Goal: Communication & Community: Answer question/provide support

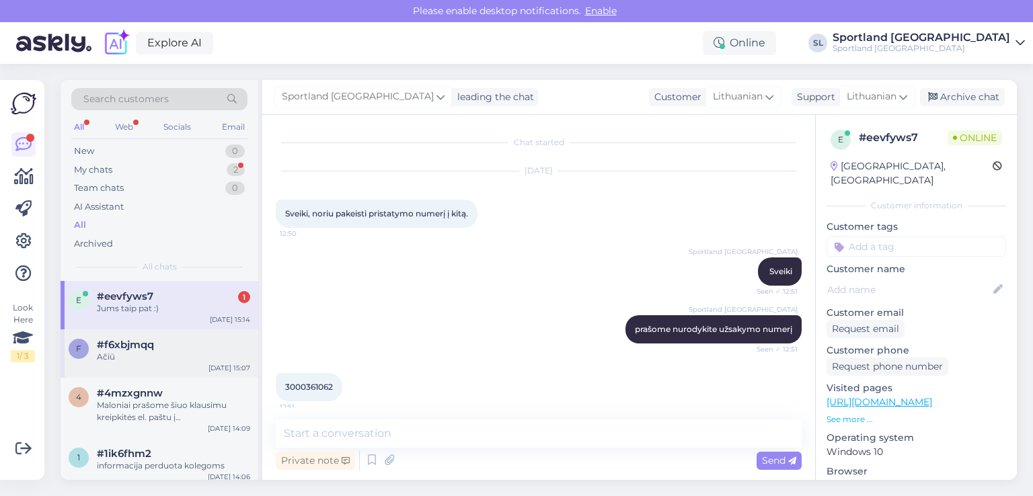
scroll to position [4196, 0]
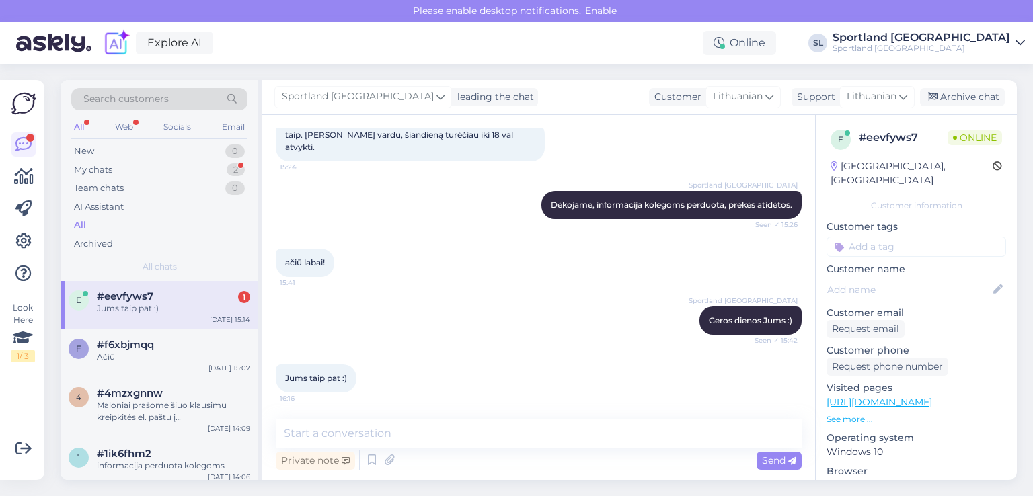
click at [130, 323] on div "e #eevfyws7 1 Jums taip pat :) [DATE] 15:14" at bounding box center [160, 305] width 198 height 48
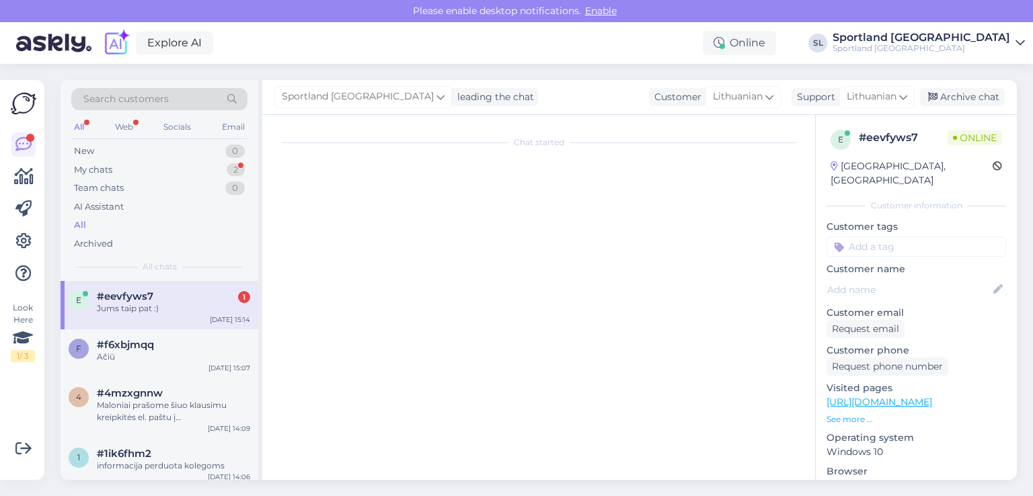
scroll to position [0, 0]
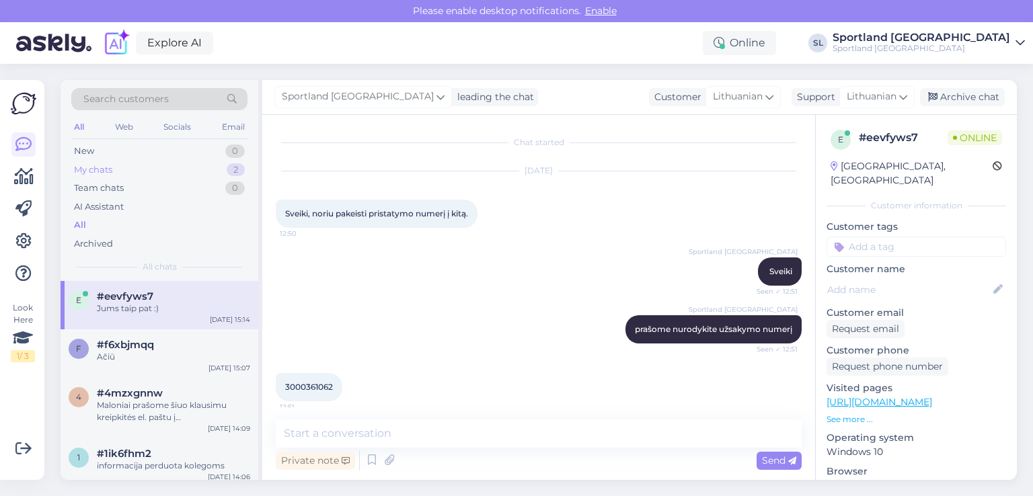
click at [164, 165] on div "My chats 2" at bounding box center [159, 170] width 176 height 19
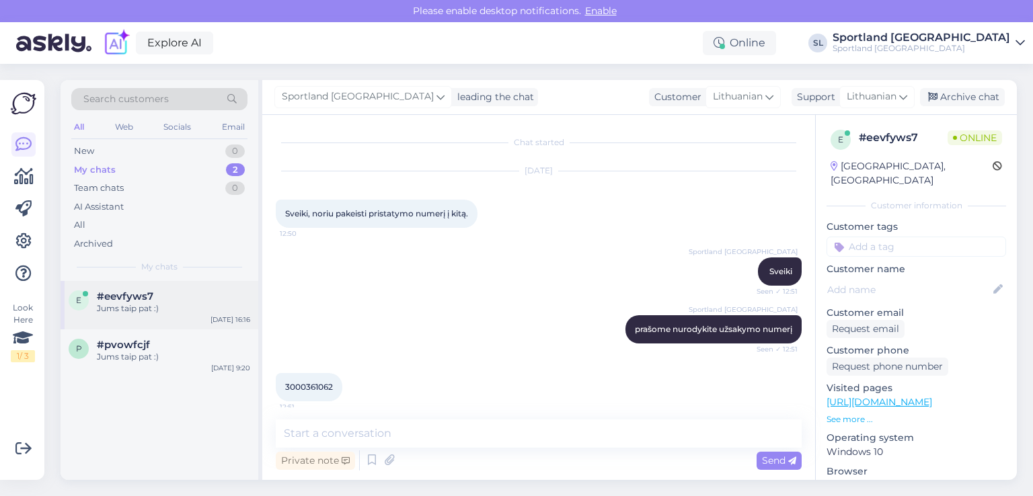
click at [120, 317] on div "e #eevfyws7 Jums taip pat :) [DATE] 16:16" at bounding box center [160, 305] width 198 height 48
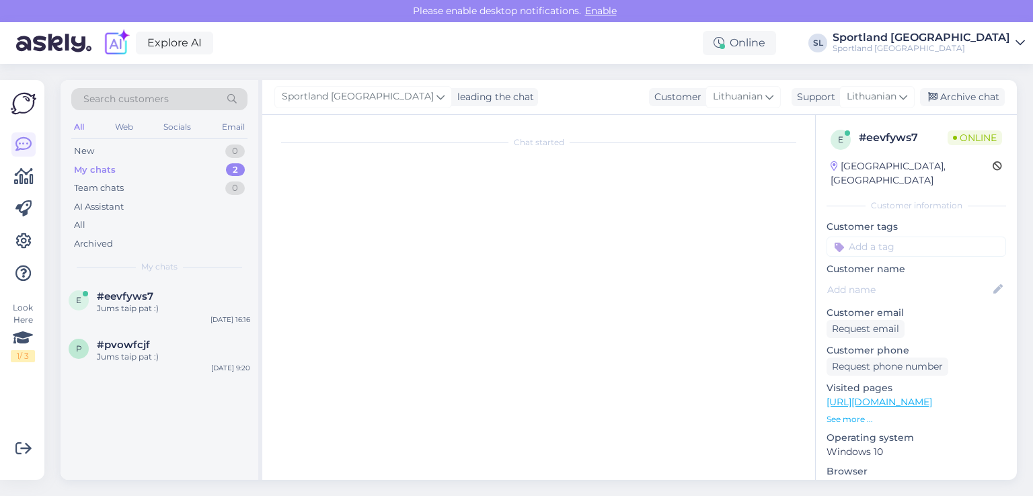
scroll to position [4196, 0]
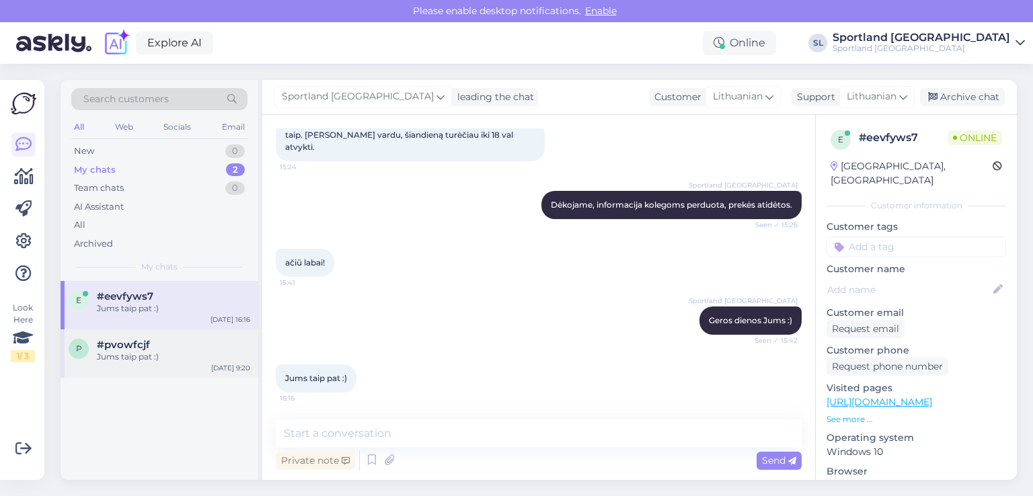
click at [156, 363] on div "p #pvowfcjf Jums taip pat :) [DATE] 9:20" at bounding box center [160, 353] width 198 height 48
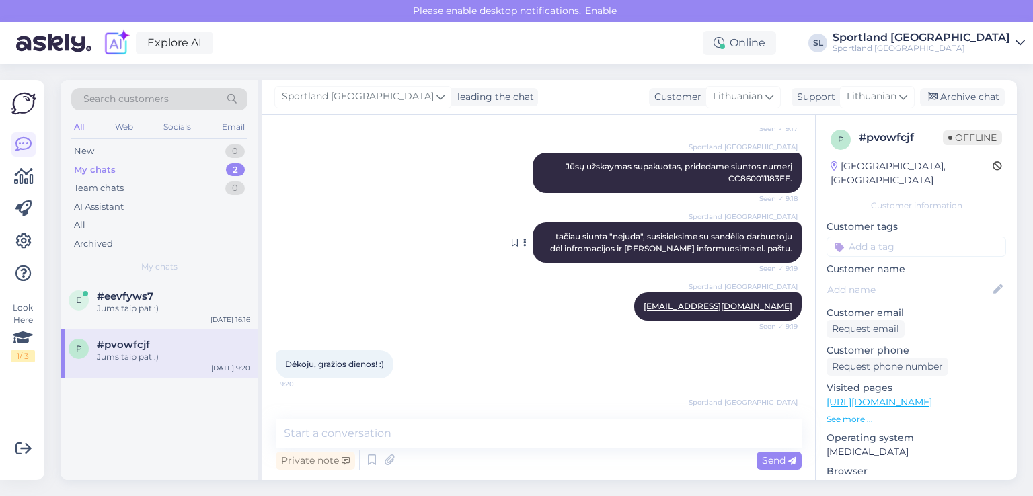
scroll to position [210, 0]
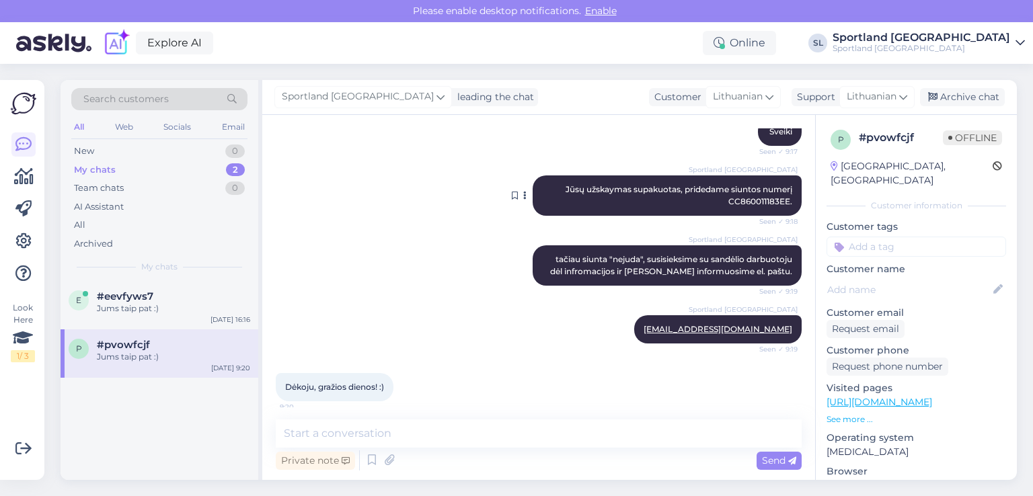
click at [762, 202] on span "Jūsų užskaymas supakuotas, pridedame siuntos numerį CC860011183EE." at bounding box center [679, 195] width 229 height 22
copy span "CC860011183EE"
click at [182, 143] on div "New 1" at bounding box center [159, 151] width 176 height 19
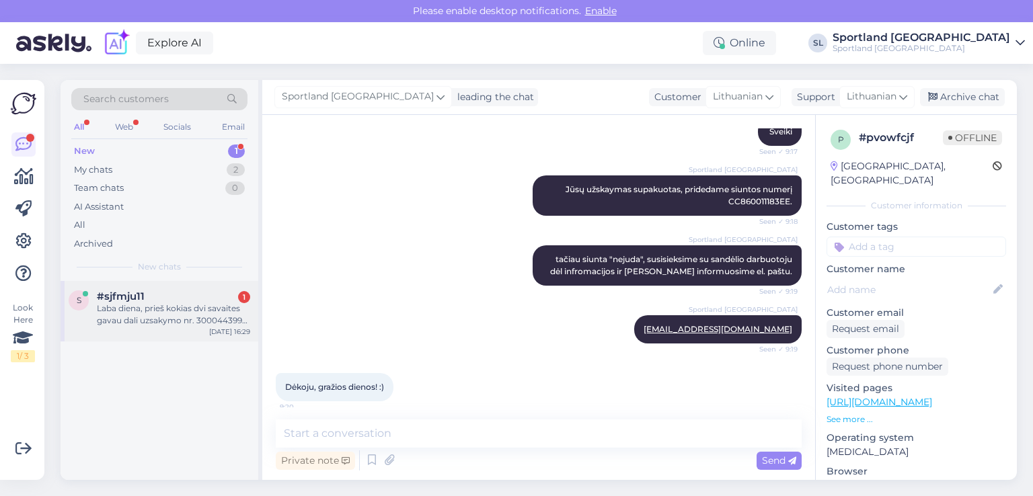
click at [175, 296] on div "#sjfmju11 1" at bounding box center [173, 296] width 153 height 12
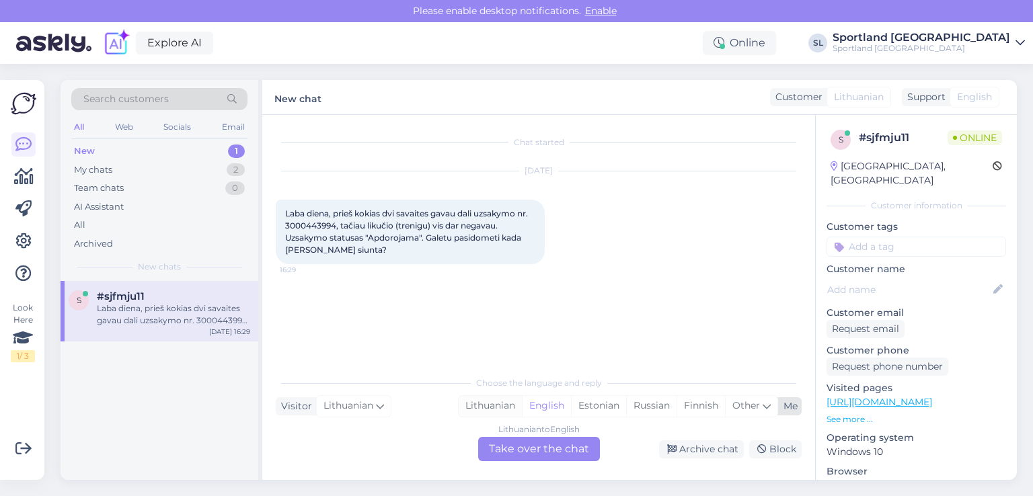
click at [497, 412] on div "Lithuanian" at bounding box center [489, 406] width 63 height 20
click at [499, 439] on div "Lithuanian to Lithuanian Take over the chat" at bounding box center [539, 449] width 122 height 24
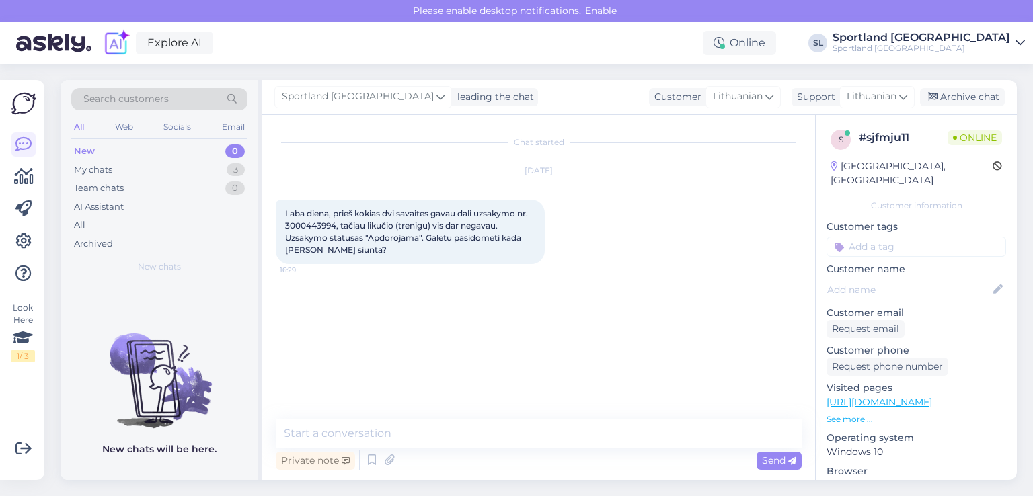
click at [405, 415] on div "Chat started [DATE] Laba diena, prieš kokias dvi savaites gavau dali uzsakymo n…" at bounding box center [538, 297] width 553 height 365
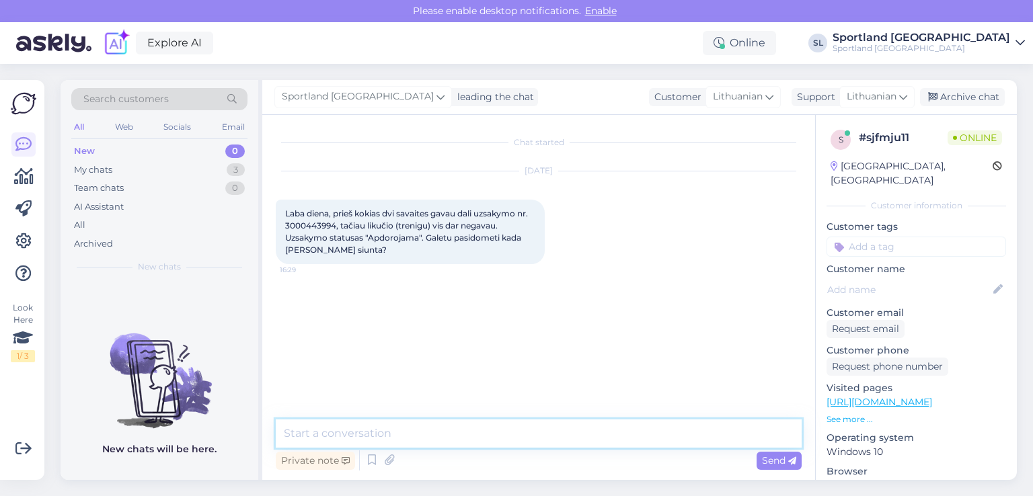
click at [401, 429] on textarea at bounding box center [539, 433] width 526 height 28
type textarea "Sveiki"
click at [382, 426] on textarea at bounding box center [539, 433] width 526 height 28
type textarea "ptikrinsime"
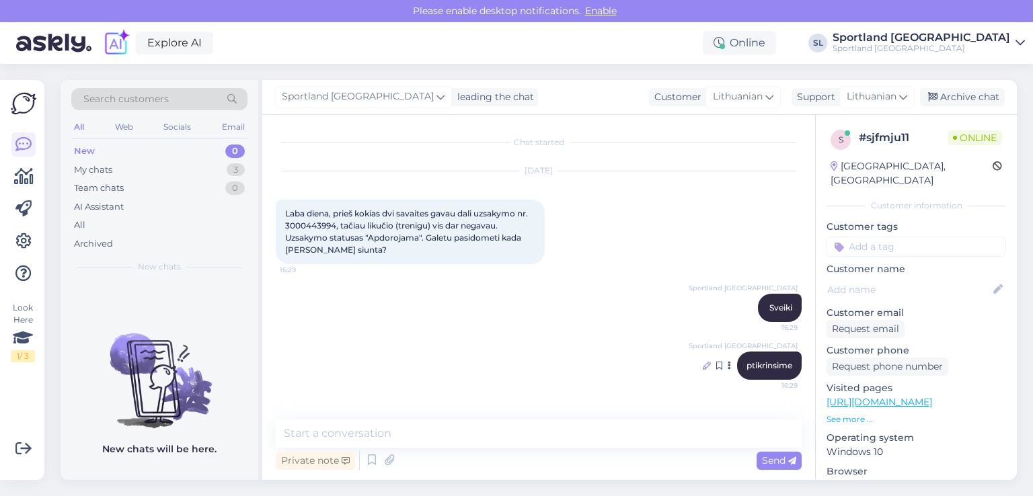
click at [703, 365] on icon at bounding box center [707, 366] width 8 height 8
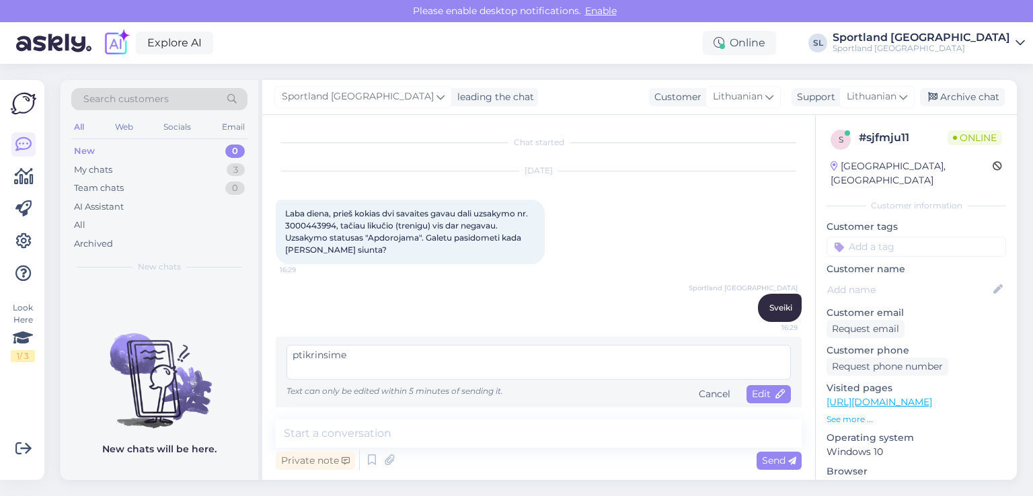
click at [299, 353] on textarea "ptikrinsime" at bounding box center [538, 362] width 504 height 35
type textarea "patikrinsime"
click at [776, 395] on icon at bounding box center [780, 394] width 9 height 9
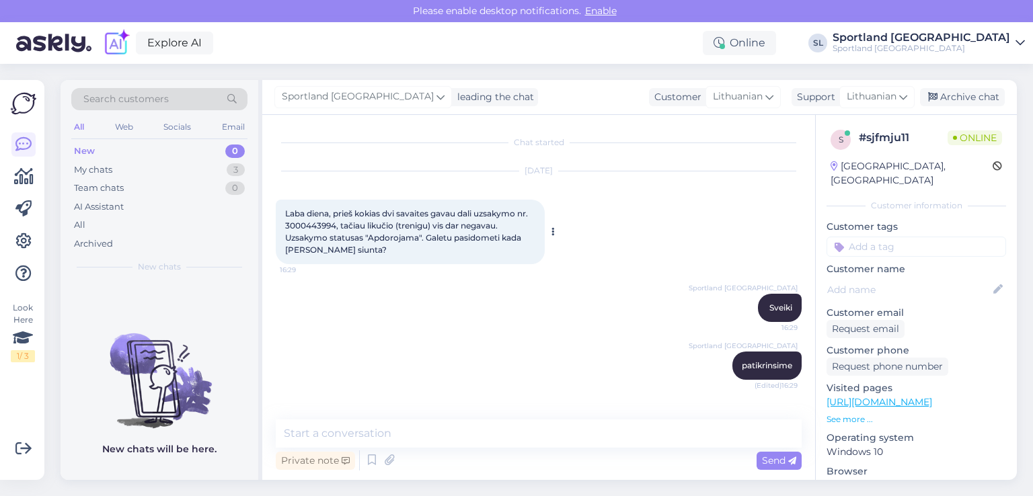
click at [310, 227] on span "Laba diena, prieš kokias dvi savaites gavau dali uzsakymo nr. 3000443994, tačia…" at bounding box center [407, 231] width 245 height 46
copy span "3000443994"
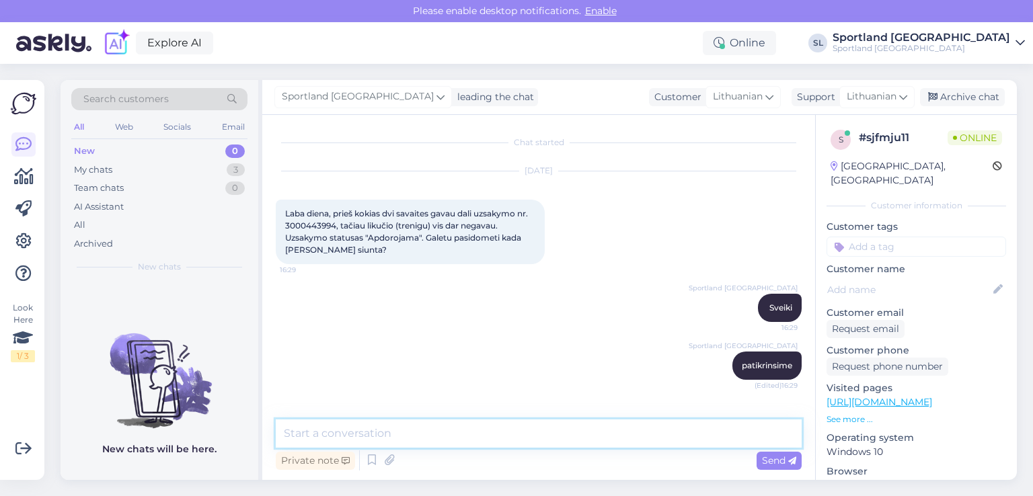
click at [406, 436] on textarea at bounding box center [539, 433] width 526 height 28
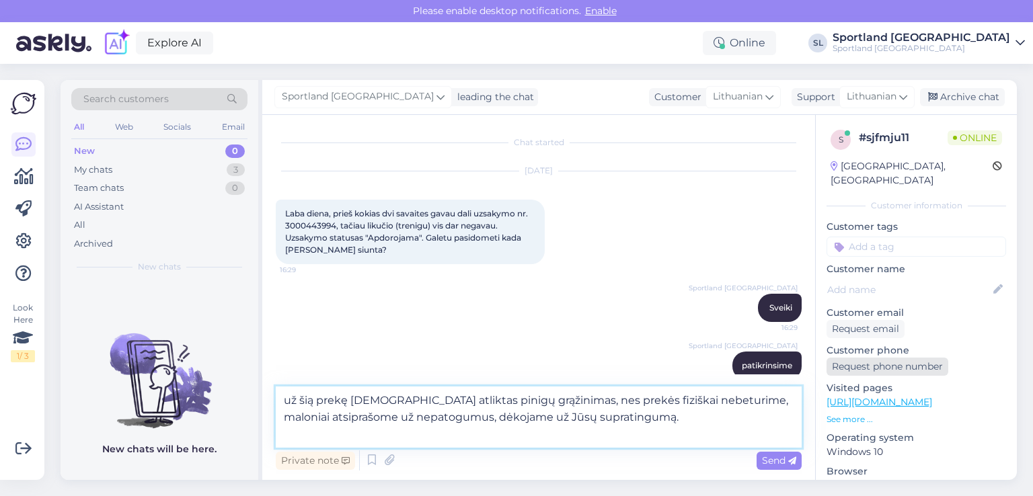
paste textarea "NIKE SPORTSWEAR BIG KIDS' (GIRLS') TRACKSUIT Prekės kodas: 63915503155 SPO: FD2…"
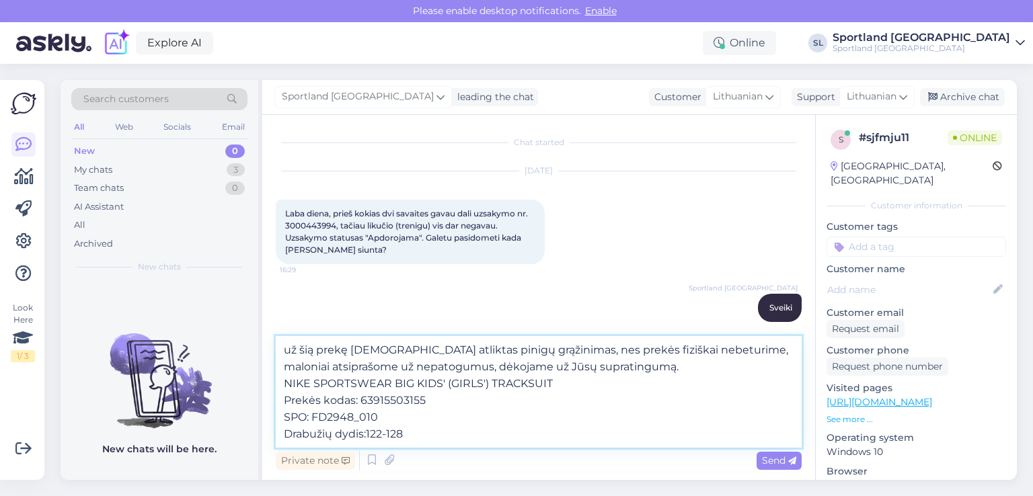
drag, startPoint x: 402, startPoint y: 435, endPoint x: 283, endPoint y: 419, distance: 120.1
click at [283, 419] on textarea "už šią prekę [DEMOGRAPHIC_DATA] atliktas pinigų grąžinimas, nes prekės fiziškai…" at bounding box center [539, 392] width 526 height 112
type textarea "už šią prekę [DEMOGRAPHIC_DATA] atliktas pinigų grąžinimas, nes prekės fiziškai…"
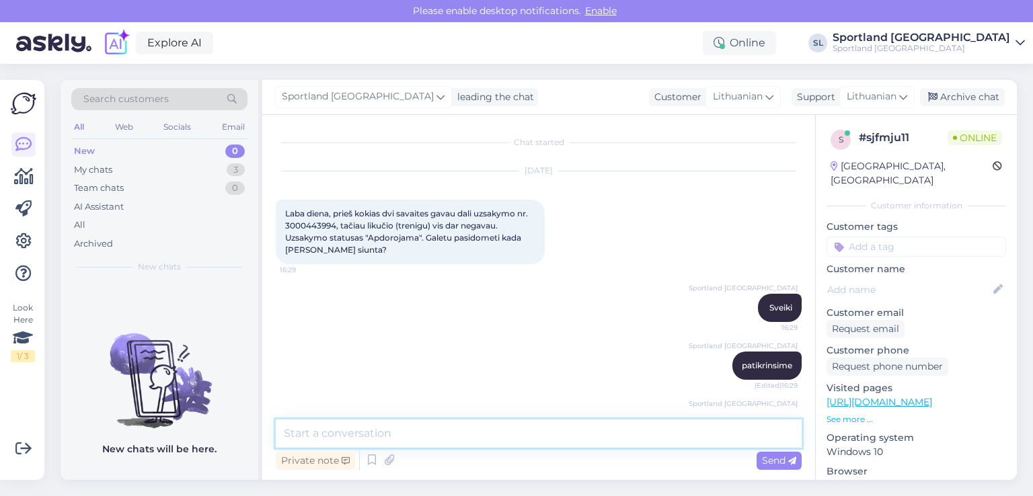
scroll to position [94, 0]
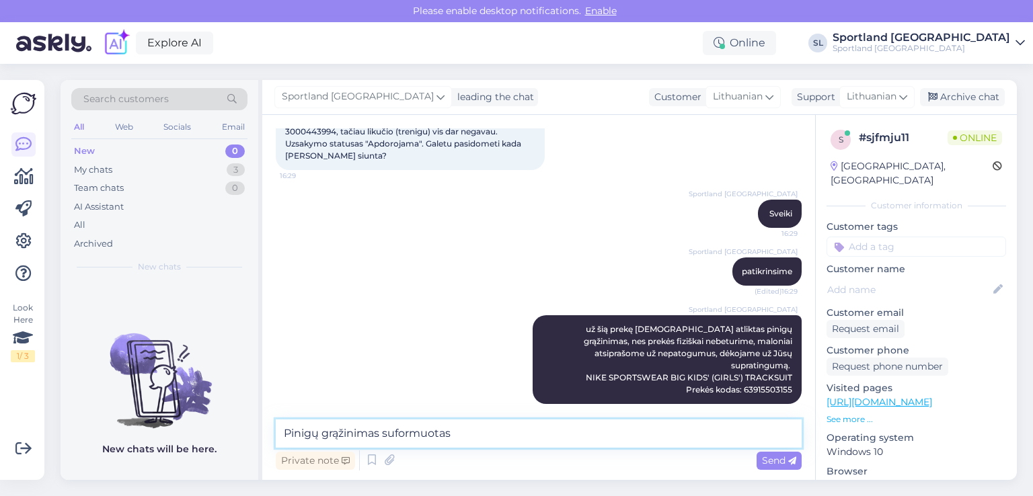
paste textarea "[DATE]"
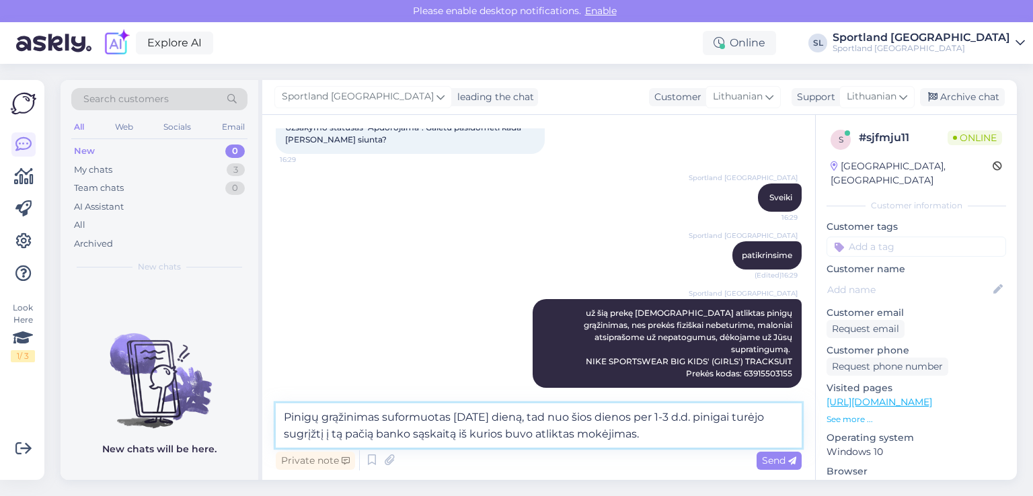
type textarea "Pinigų grąžinimas suformuotas [DATE] dieną, tad nuo šios dienos per 1-3 d.d. pi…"
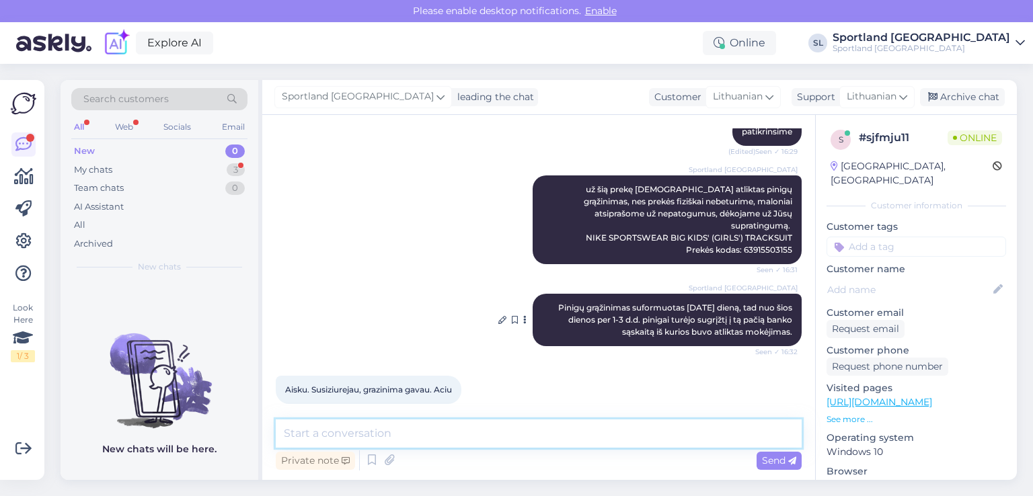
scroll to position [233, 0]
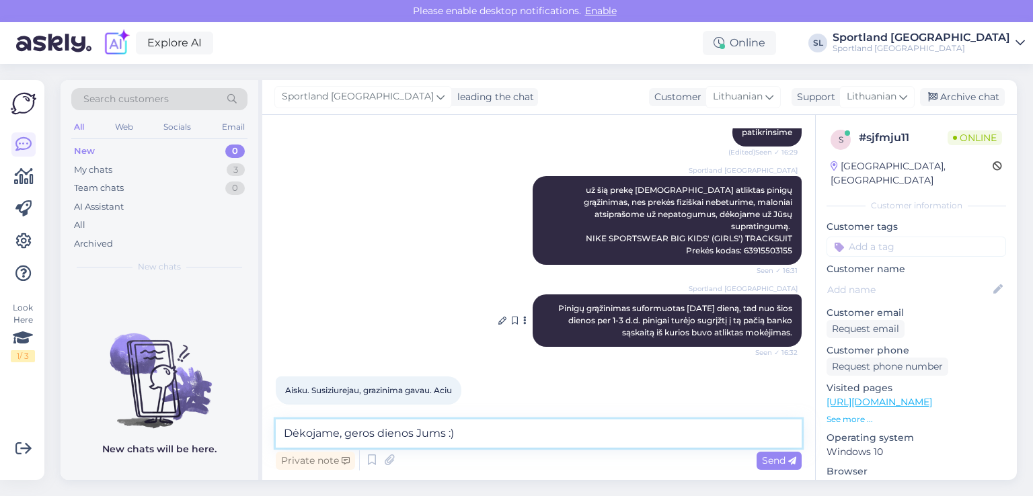
type textarea "Dėkojame, geros dienos Jums :)"
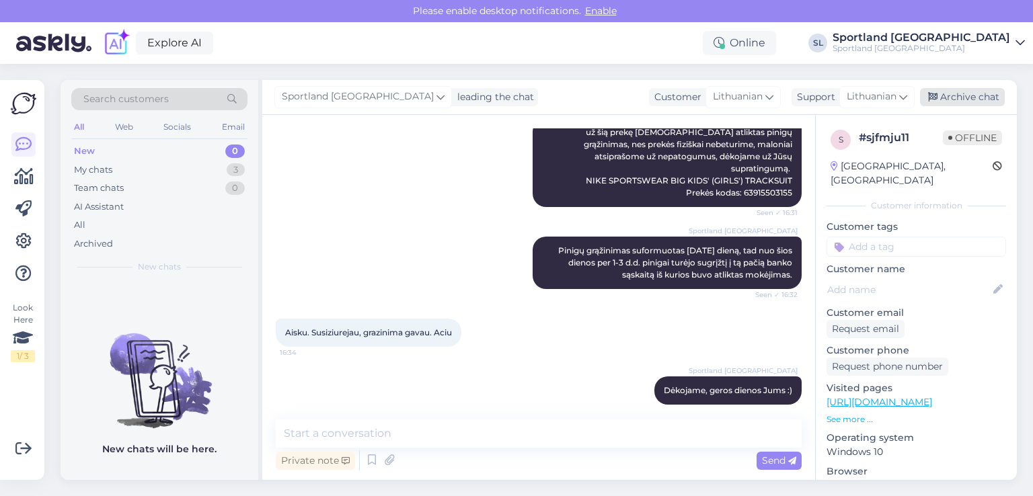
click at [971, 93] on div "Archive chat" at bounding box center [962, 97] width 85 height 18
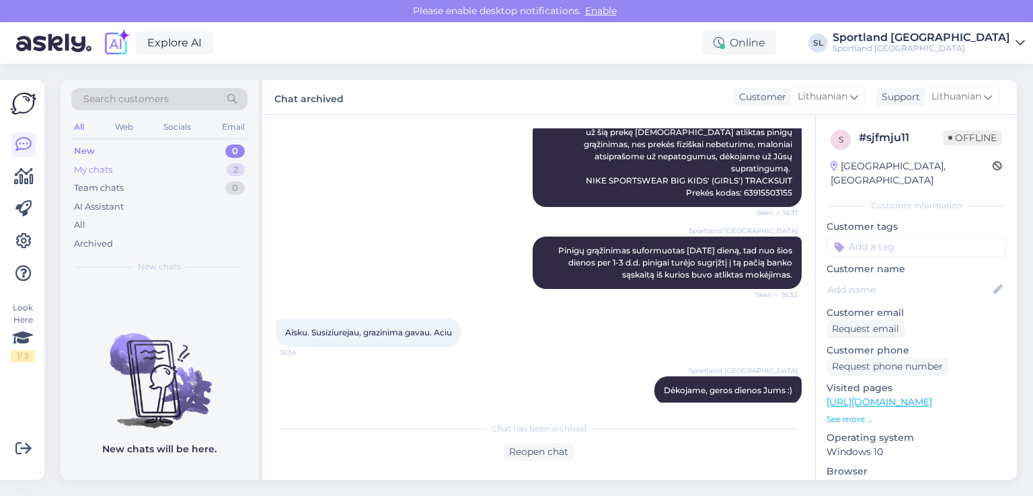
click at [126, 173] on div "My chats 2" at bounding box center [159, 170] width 176 height 19
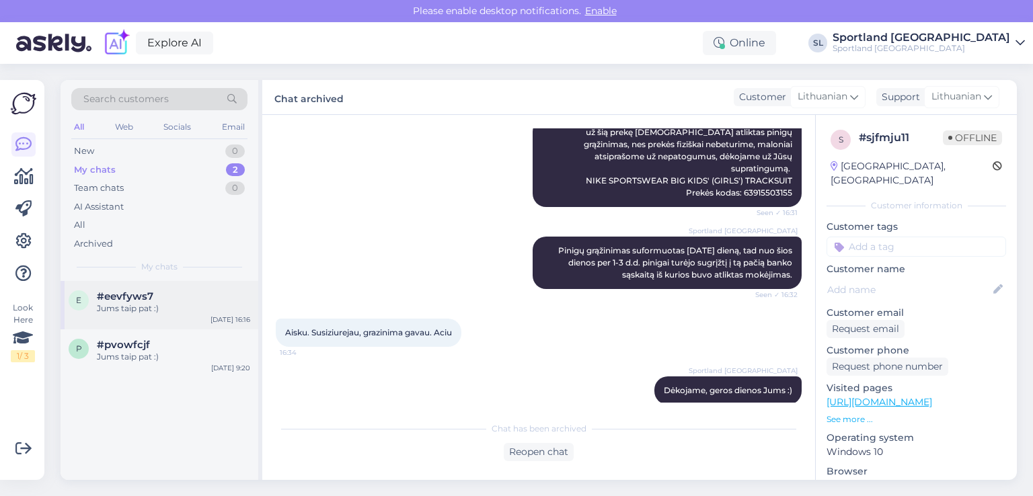
click at [126, 304] on div "Jums taip pat :)" at bounding box center [173, 309] width 153 height 12
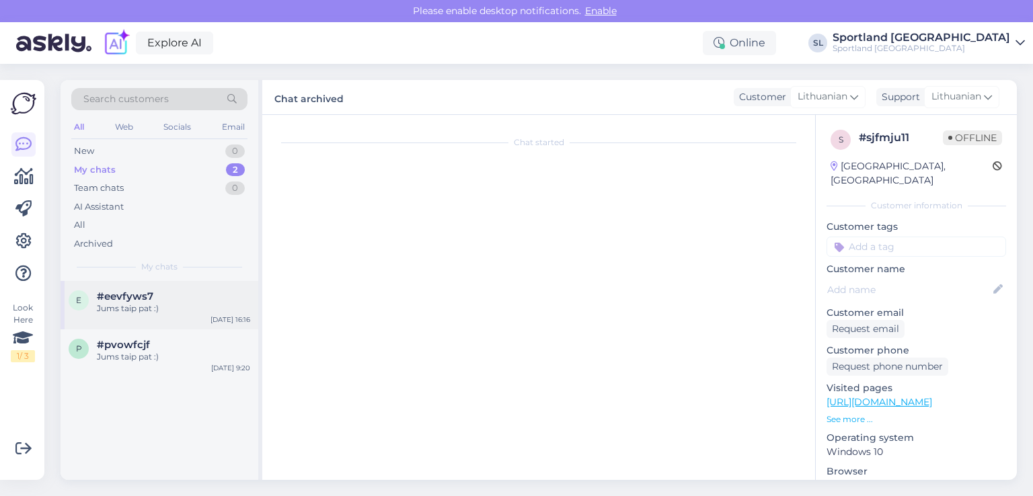
scroll to position [4196, 0]
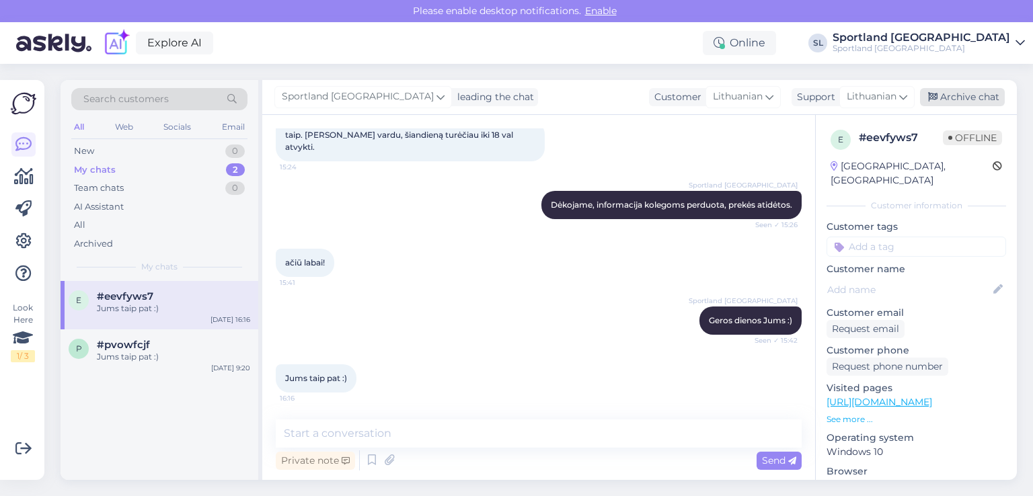
click at [952, 97] on div "Archive chat" at bounding box center [962, 97] width 85 height 18
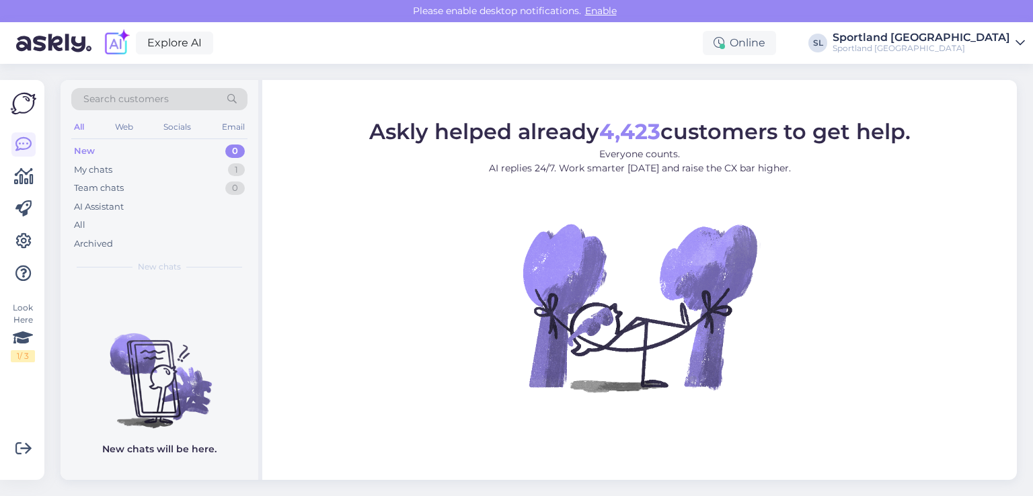
click at [24, 179] on icon at bounding box center [23, 177] width 19 height 16
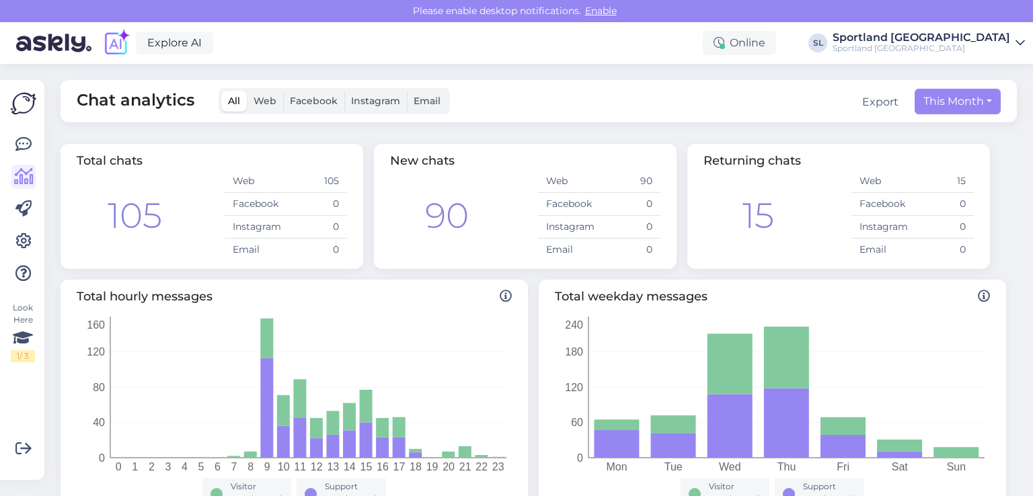
click at [38, 142] on div "Look Here 1 / 3 Get more Your checklist to get more value from Askly. Close Con…" at bounding box center [22, 280] width 44 height 400
click at [23, 148] on icon at bounding box center [23, 144] width 16 height 16
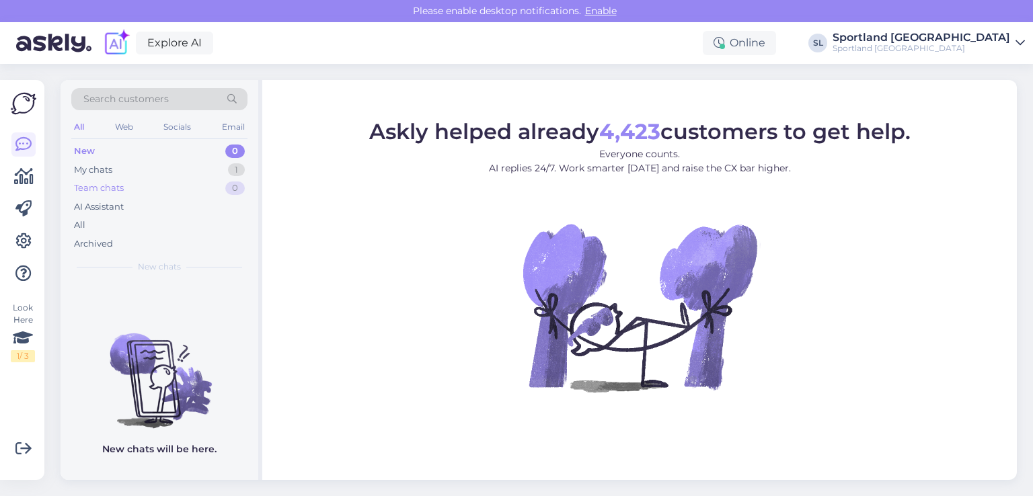
click at [145, 179] on div "Team chats 0" at bounding box center [159, 188] width 176 height 19
click at [137, 165] on div "My chats 1" at bounding box center [159, 170] width 176 height 19
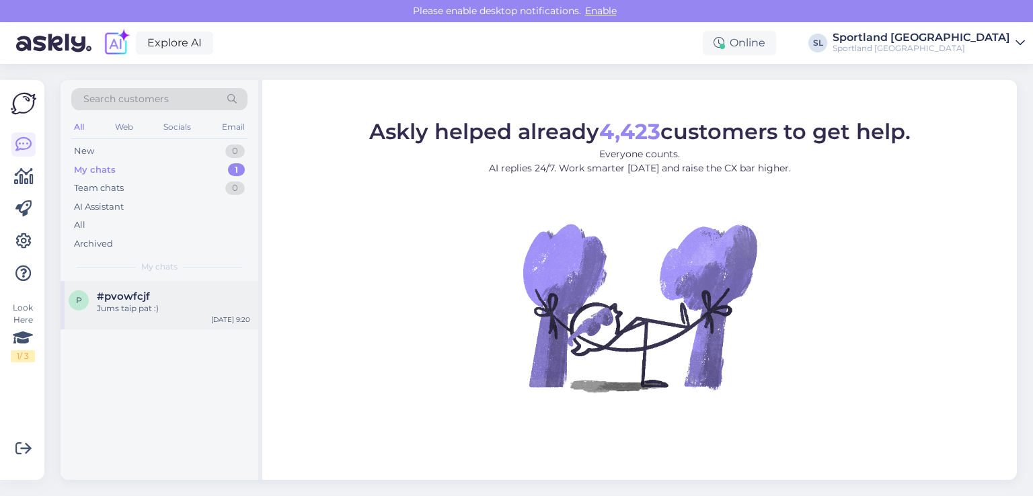
click at [124, 307] on div "Jums taip pat :)" at bounding box center [173, 309] width 153 height 12
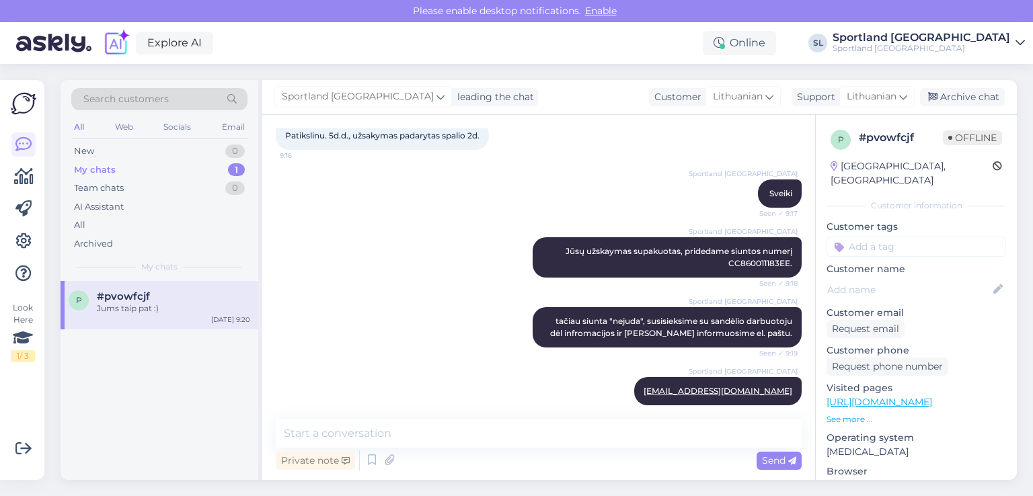
scroll to position [143, 0]
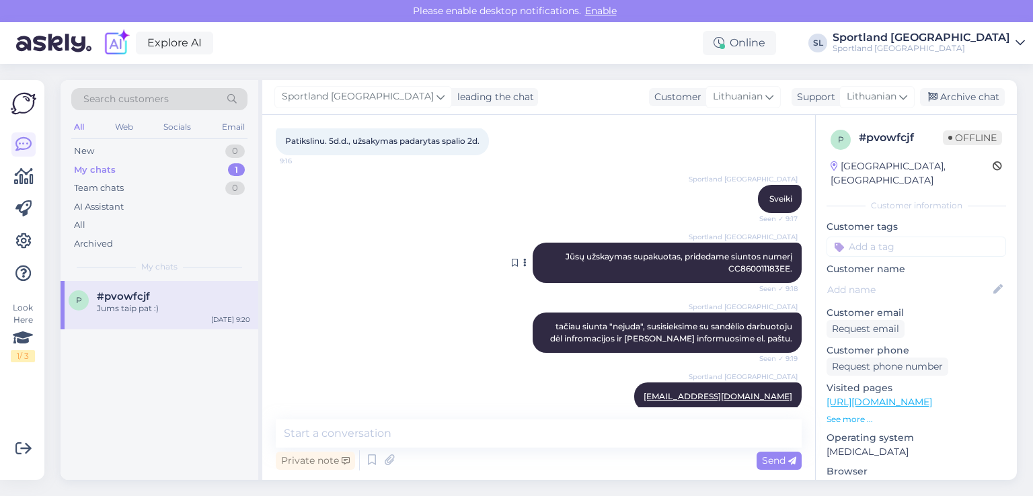
click at [734, 268] on span "Jūsų užskaymas supakuotas, pridedame siuntos numerį CC860011183EE." at bounding box center [679, 262] width 229 height 22
copy span "CC860011183EE"
